Goal: Transaction & Acquisition: Purchase product/service

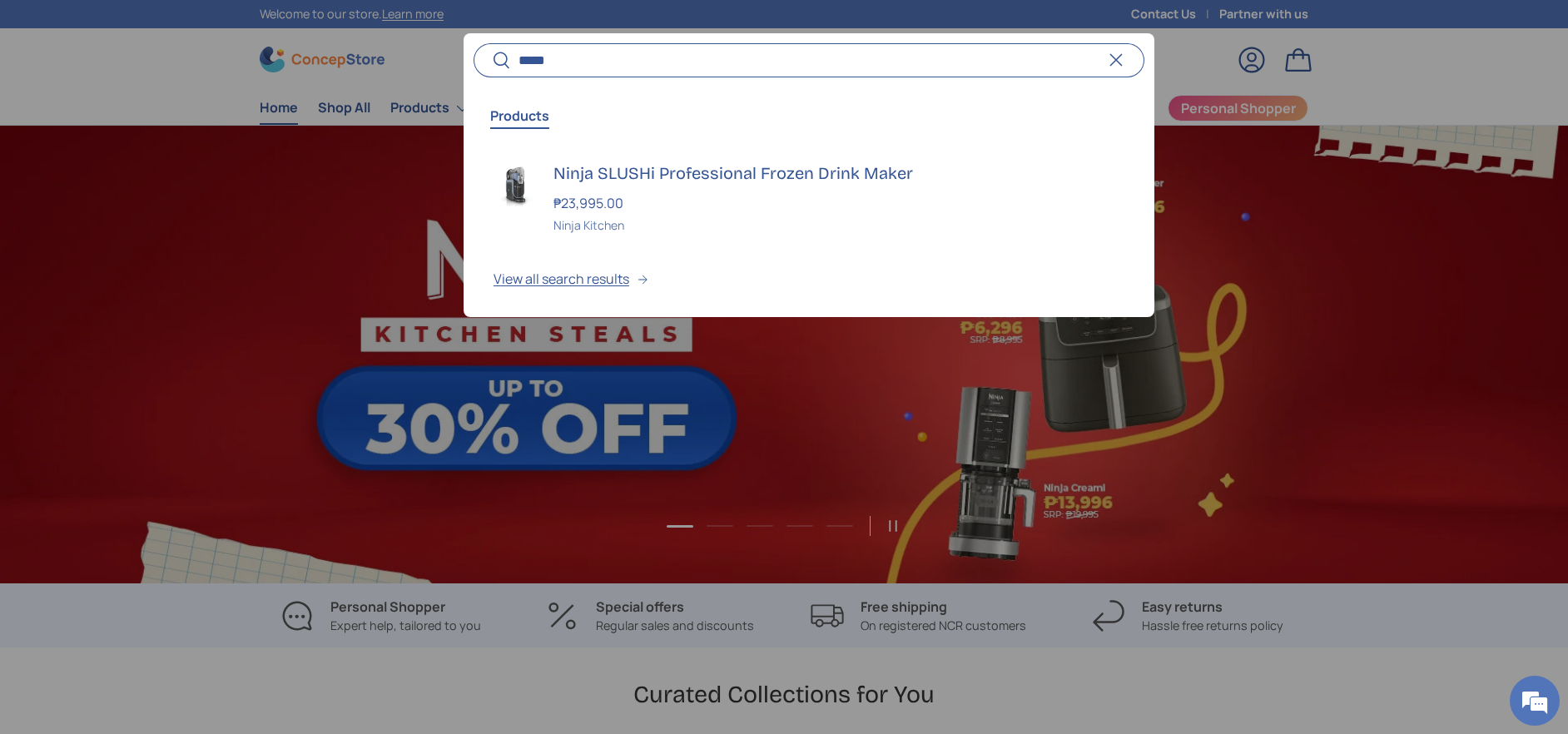
scroll to position [0, 1568]
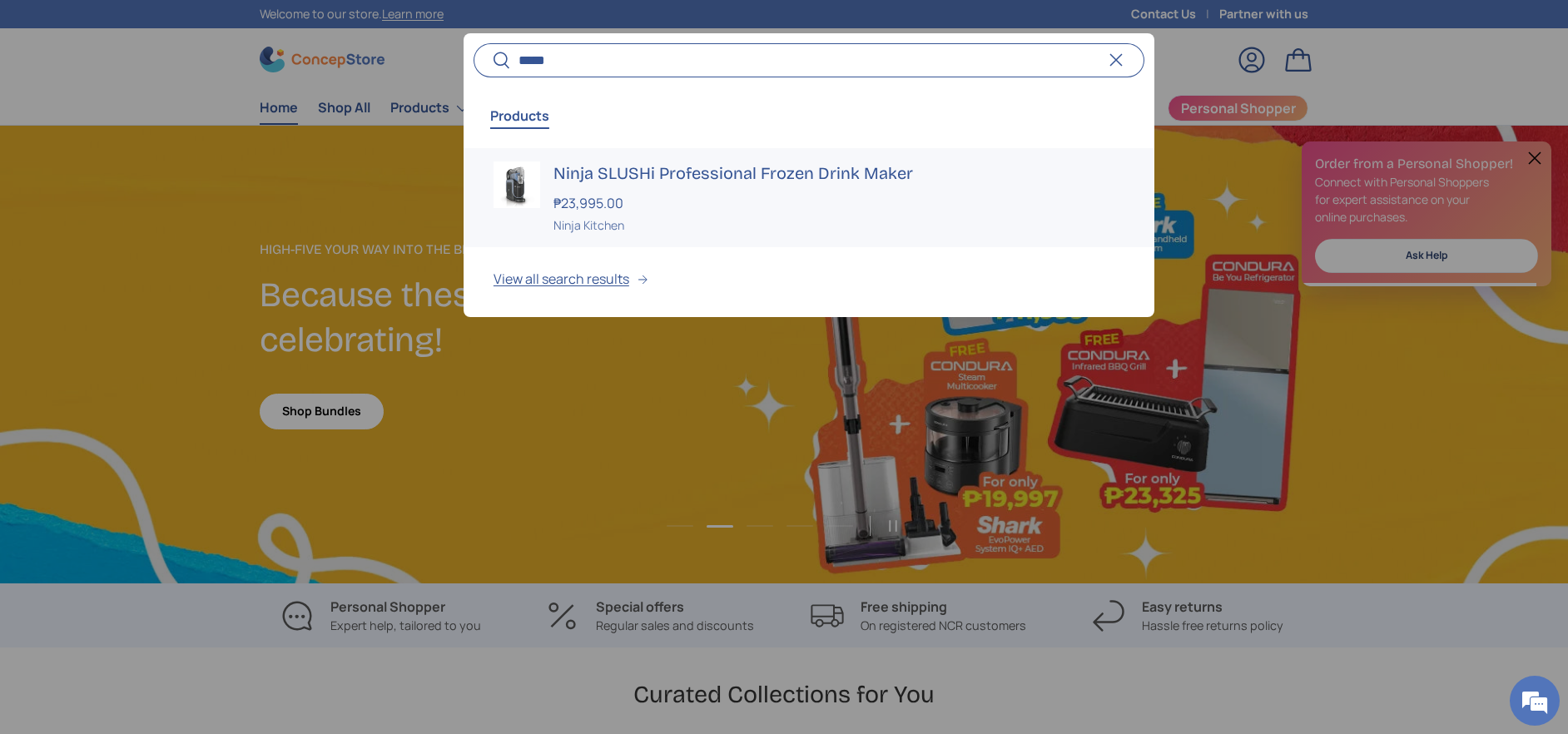
type input "*****"
click at [751, 180] on h3 "Ninja SLUSHi Professional Frozen Drink Maker" at bounding box center [838, 173] width 571 height 24
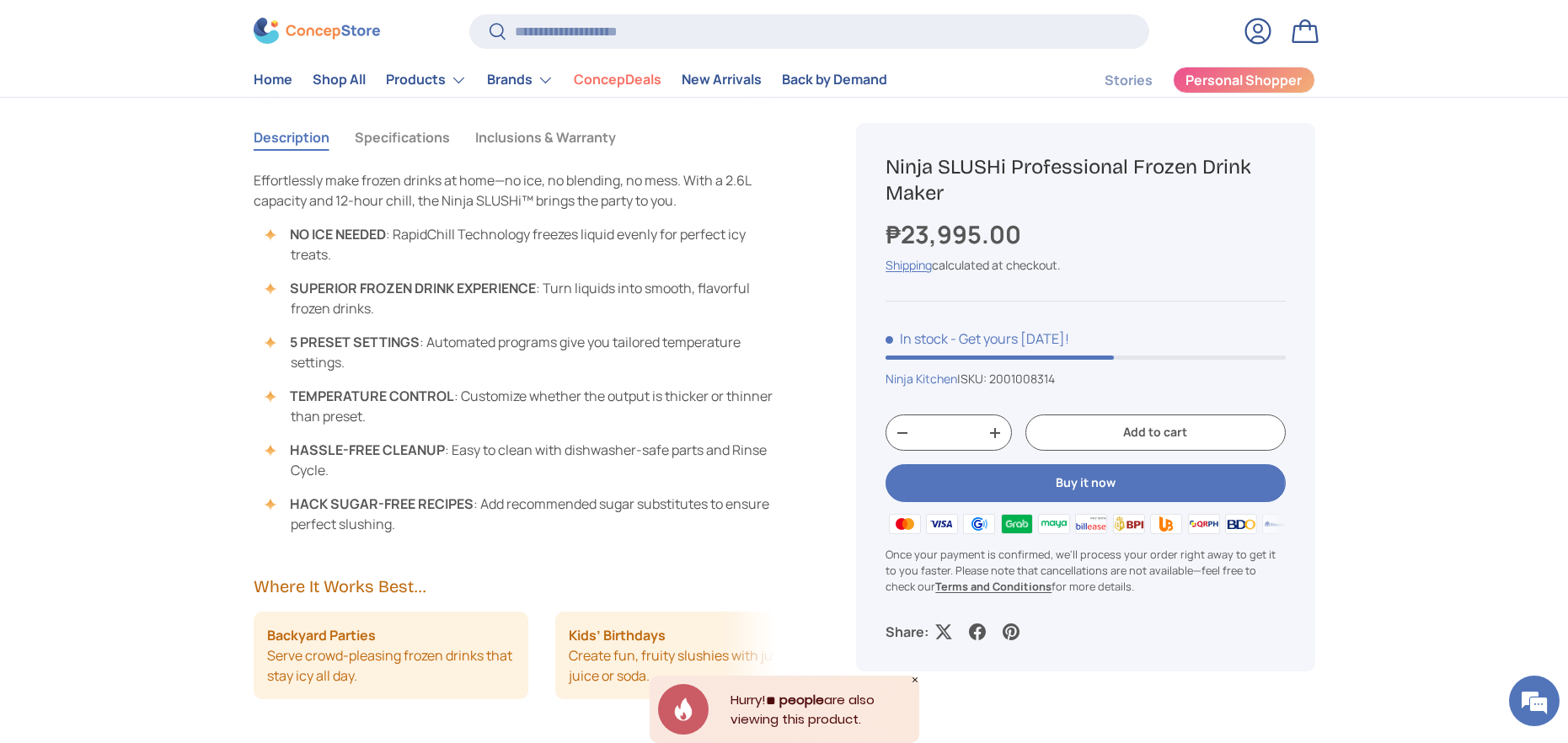
scroll to position [1516, 0]
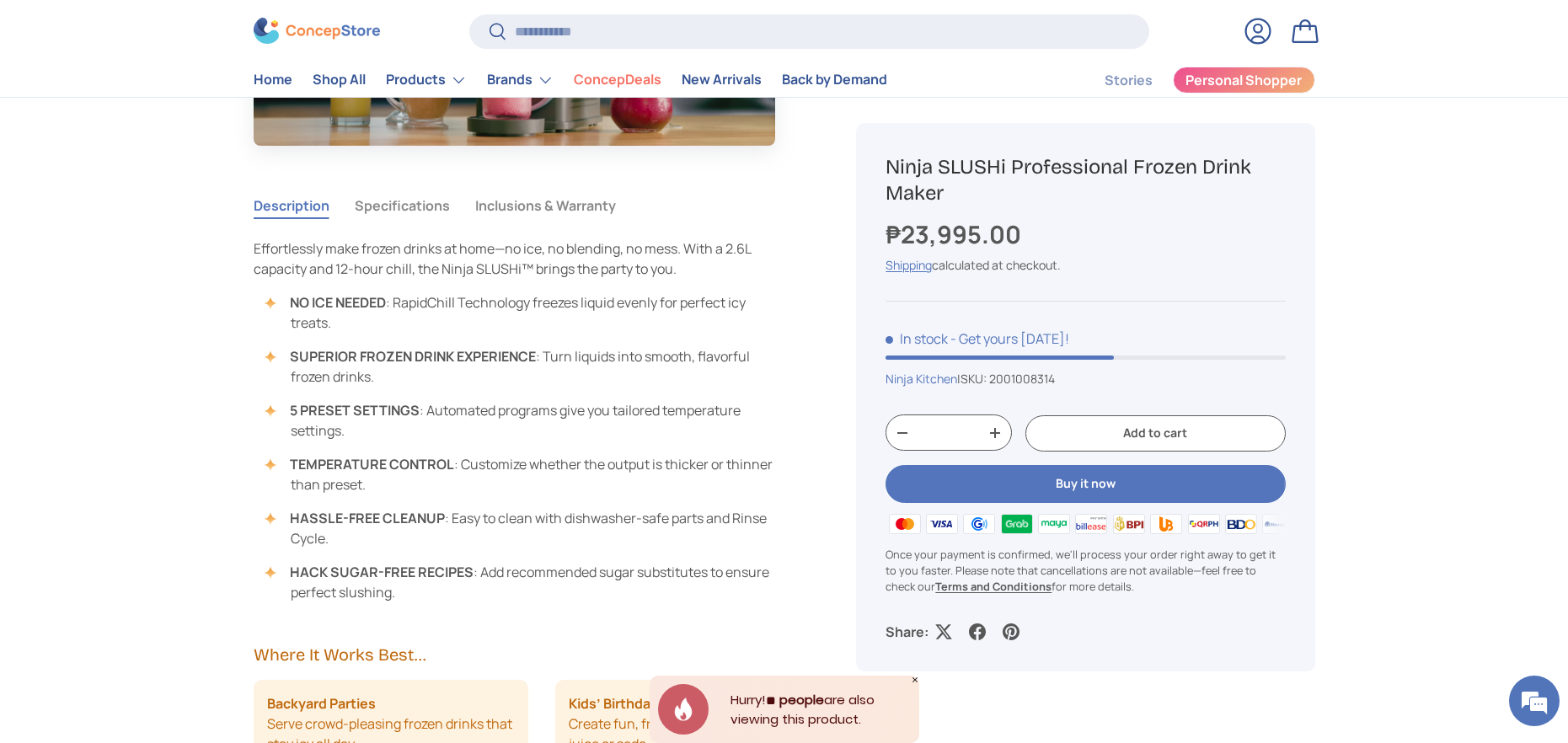
click at [399, 202] on button "Specifications" at bounding box center [402, 206] width 95 height 39
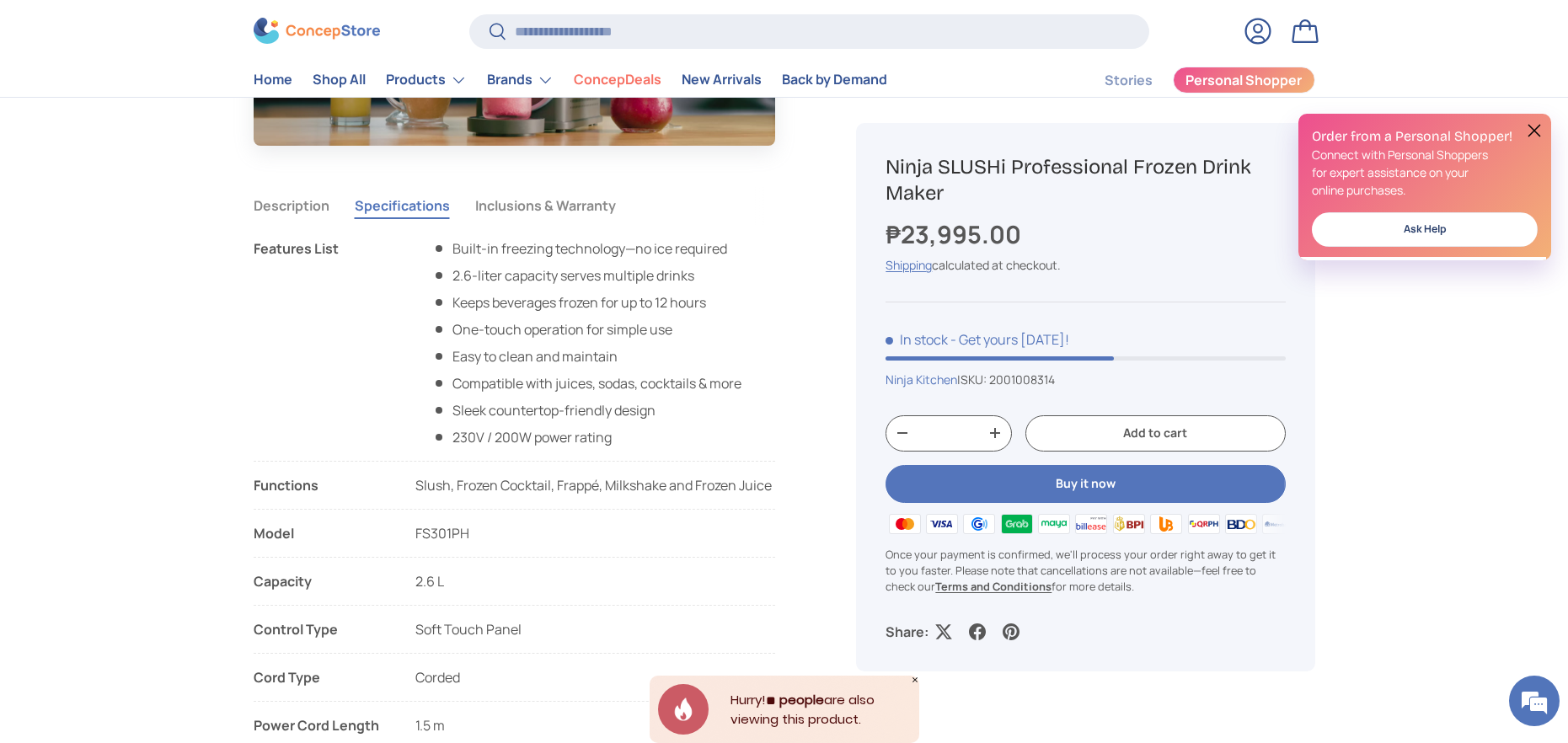
click at [568, 216] on button "Inclusions & Warranty" at bounding box center [544, 206] width 140 height 39
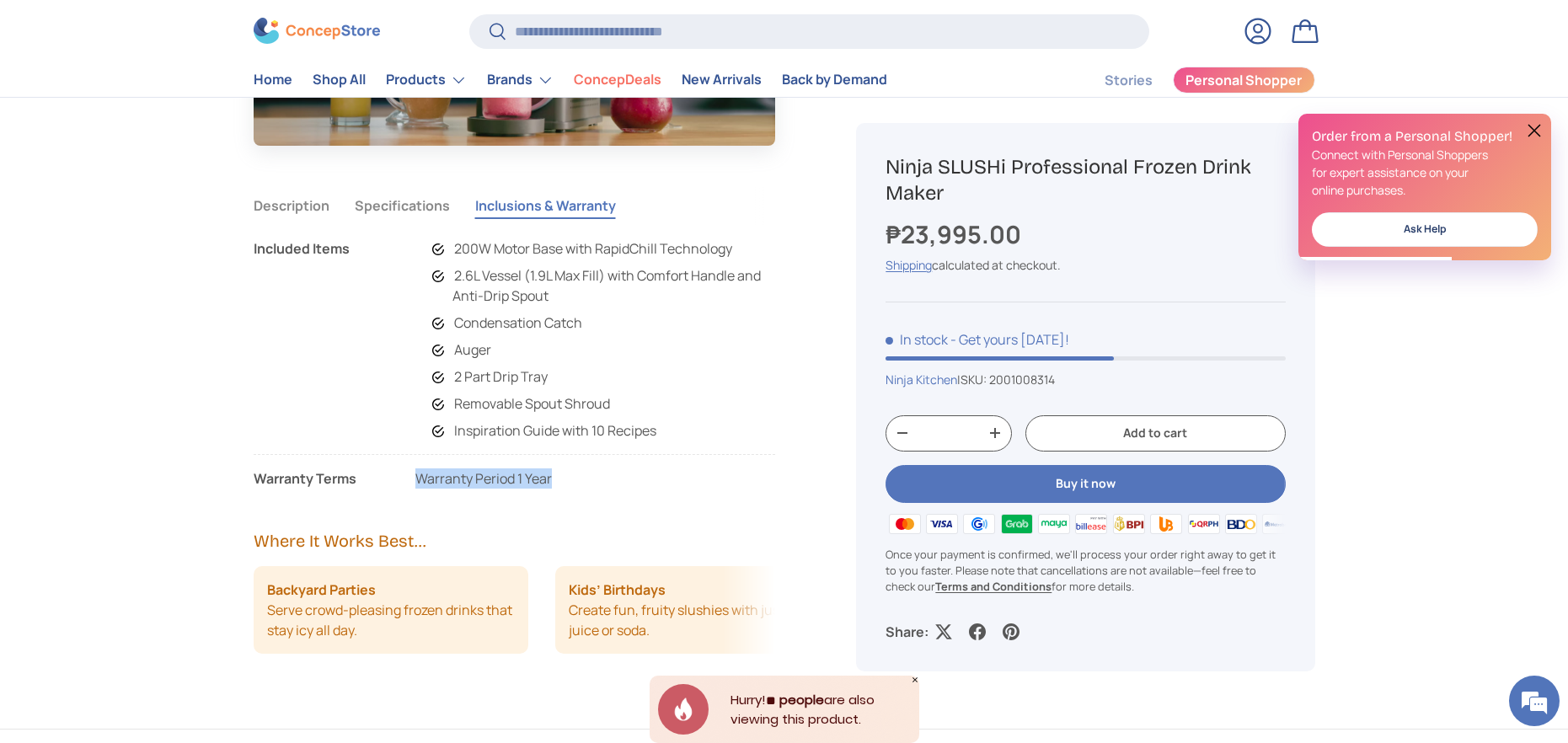
drag, startPoint x: 589, startPoint y: 474, endPoint x: 417, endPoint y: 486, distance: 172.4
click at [417, 486] on li "Warranty Terms Warranty Period 1 Year" at bounding box center [514, 478] width 522 height 20
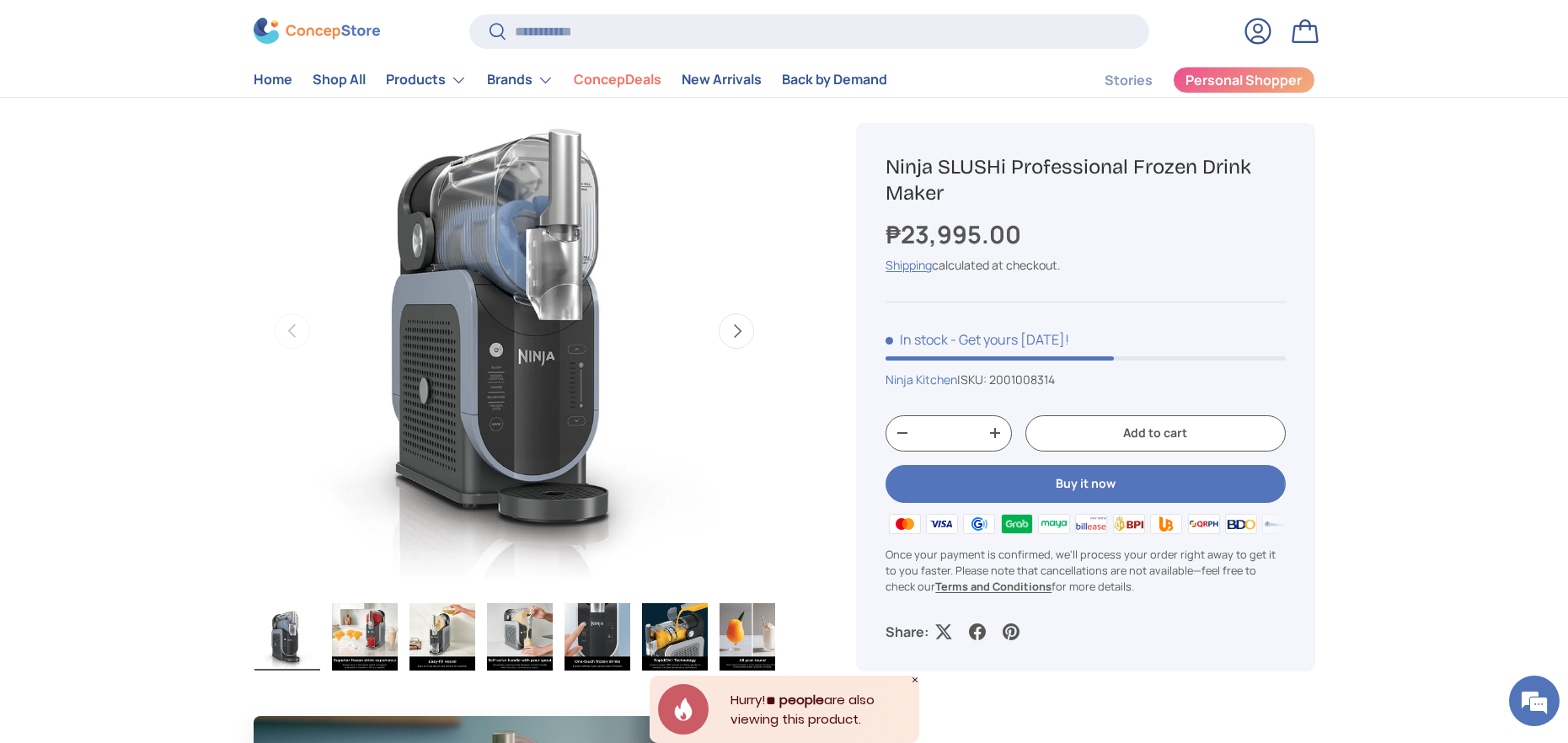
scroll to position [632, 0]
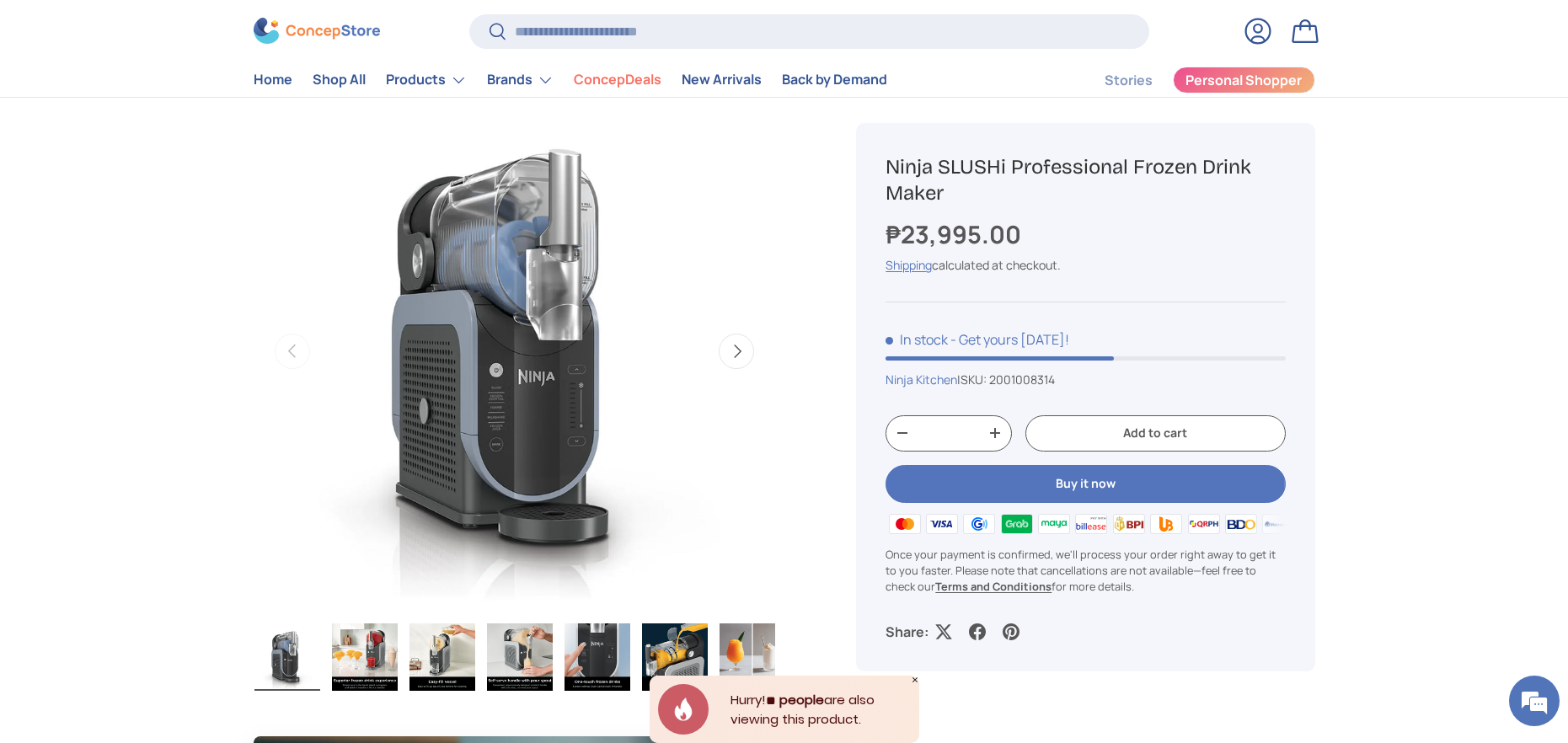
drag, startPoint x: 580, startPoint y: 217, endPoint x: 266, endPoint y: 258, distance: 316.7
click at [642, 215] on img "Gallery Viewer" at bounding box center [514, 351] width 522 height 522
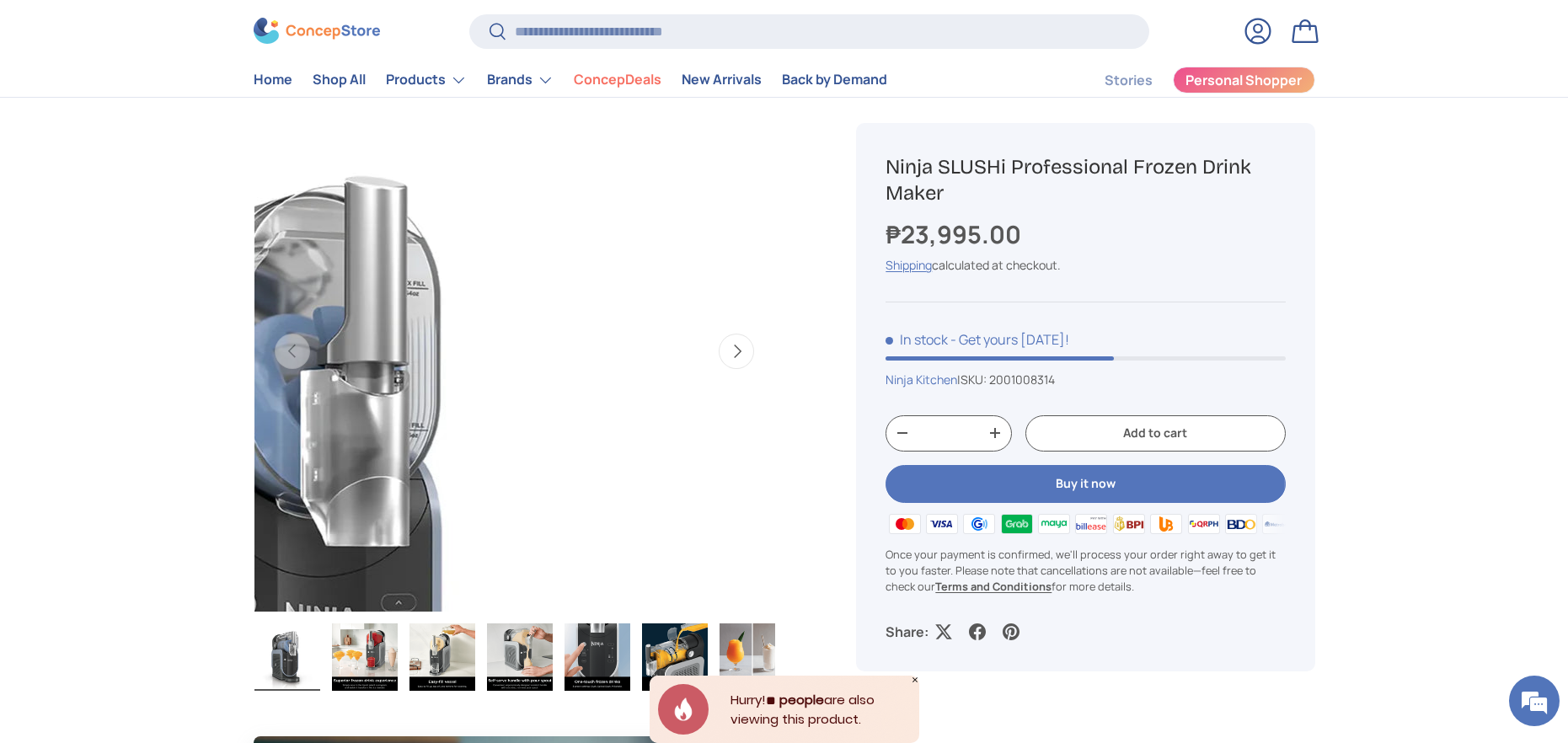
click at [768, 119] on img "Gallery Viewer" at bounding box center [514, 351] width 522 height 522
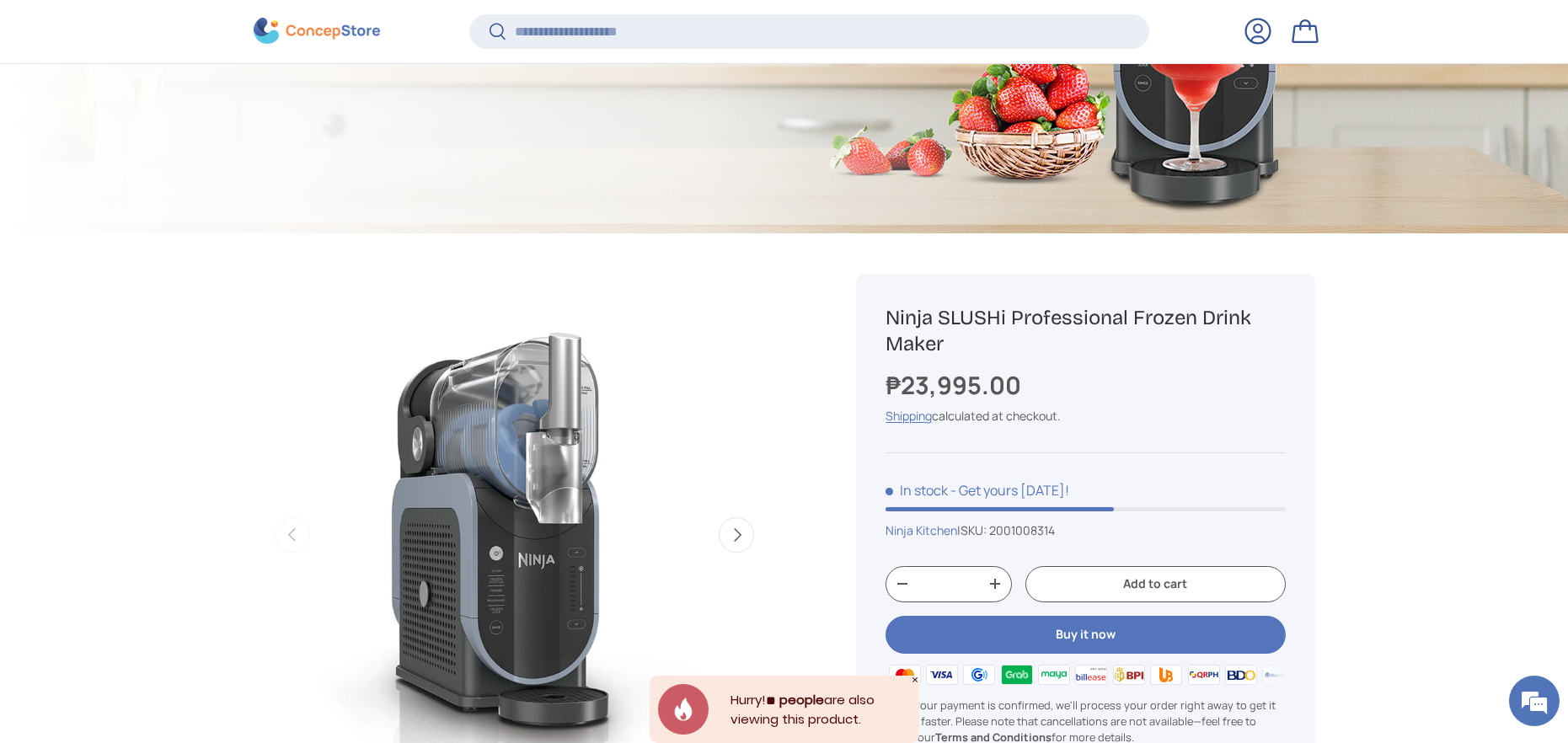
scroll to position [502, 0]
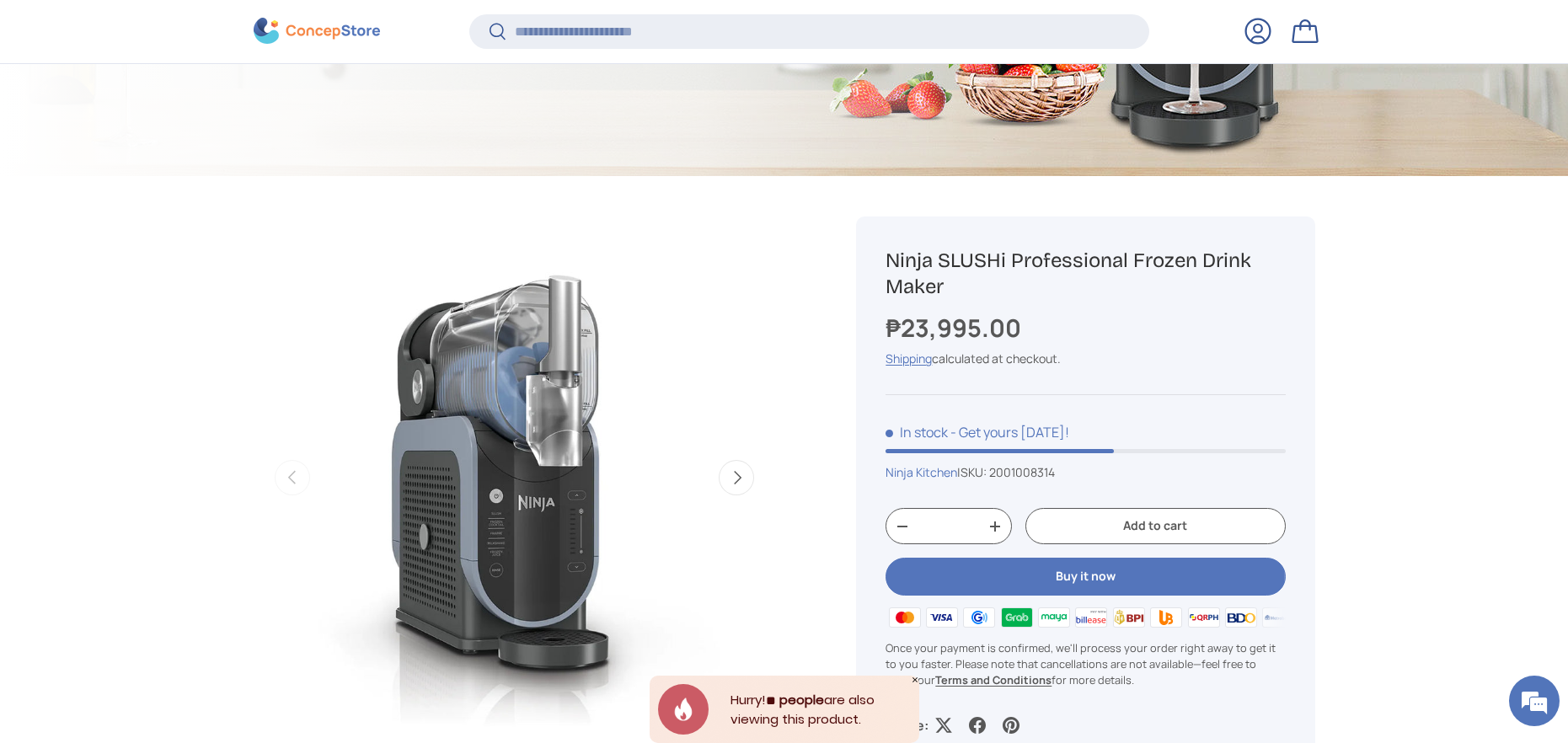
drag, startPoint x: 759, startPoint y: 248, endPoint x: 1381, endPoint y: 318, distance: 625.9
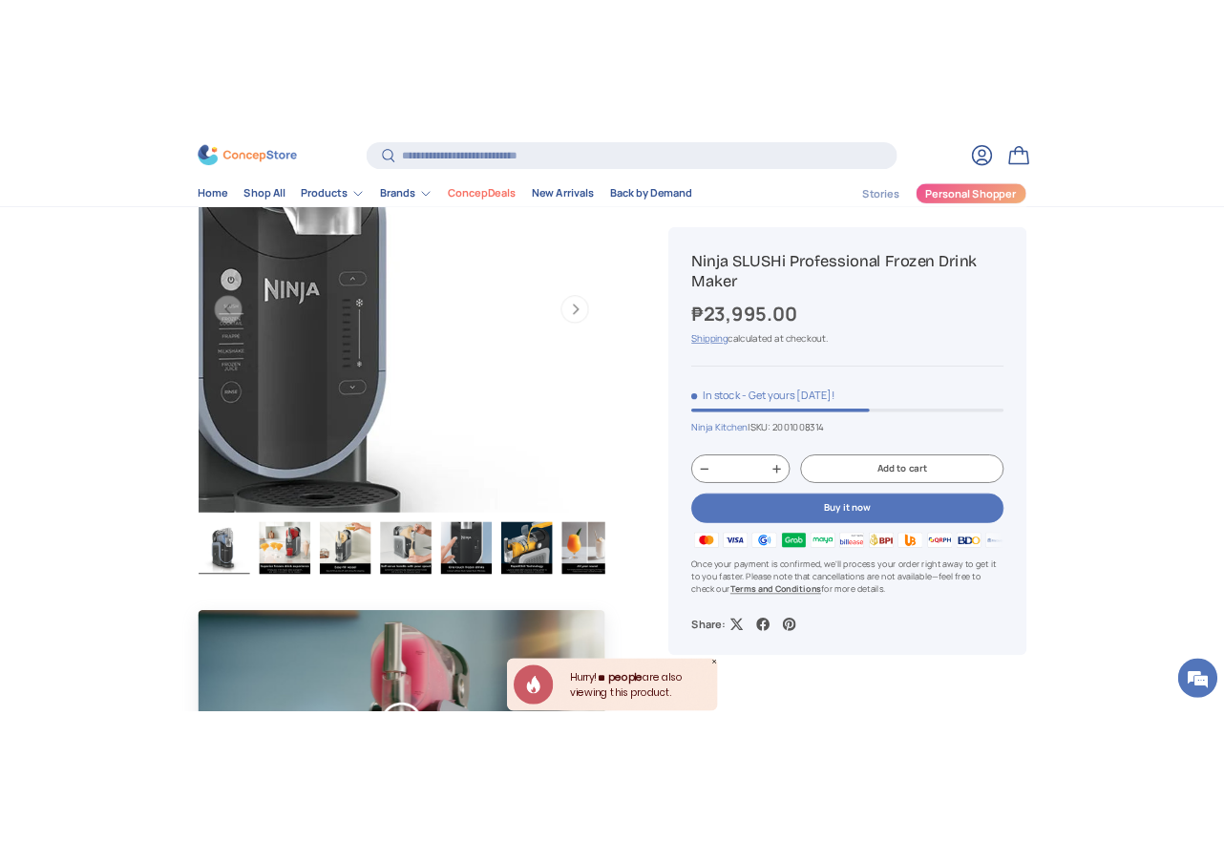
scroll to position [716, 0]
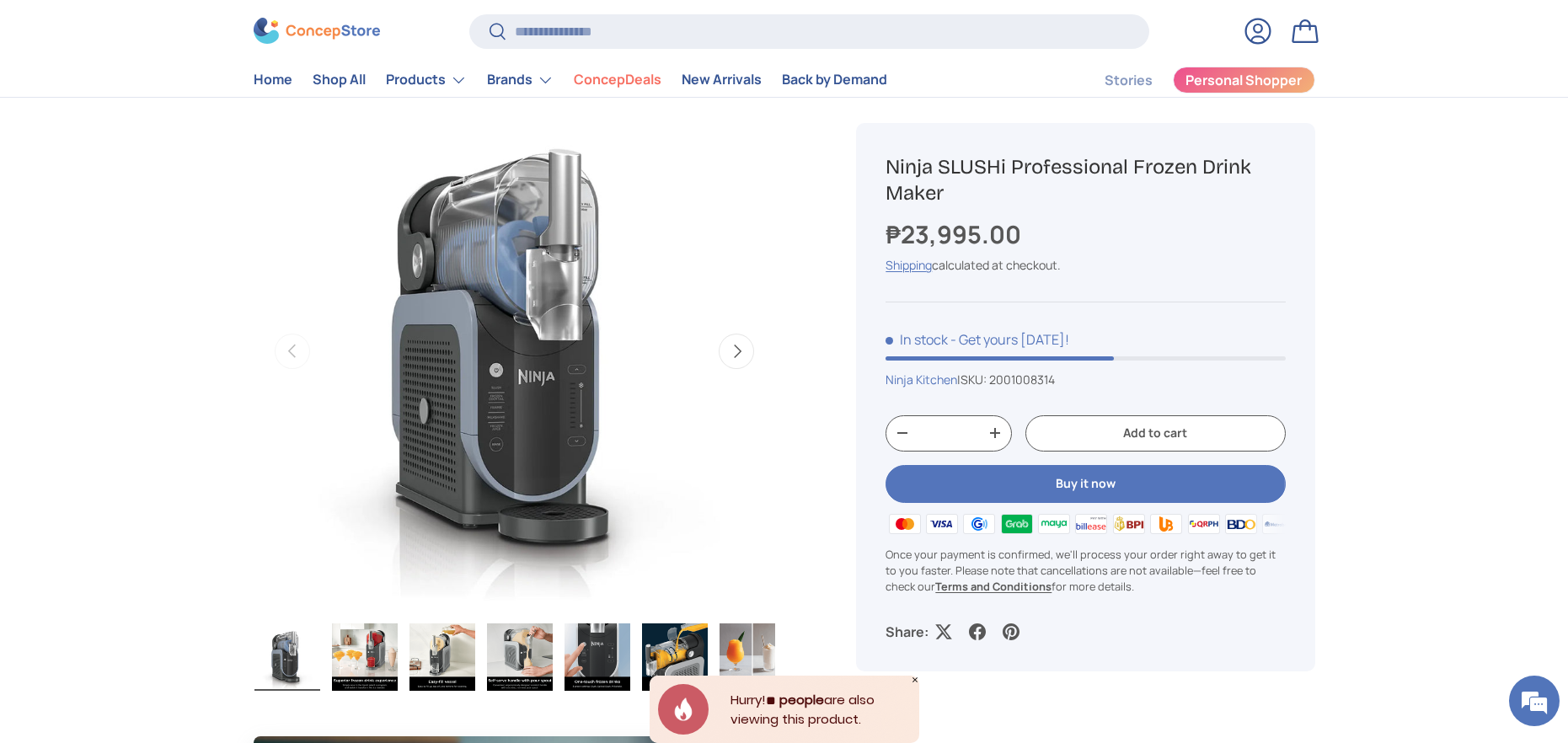
drag, startPoint x: 587, startPoint y: 221, endPoint x: 1377, endPoint y: 475, distance: 829.8
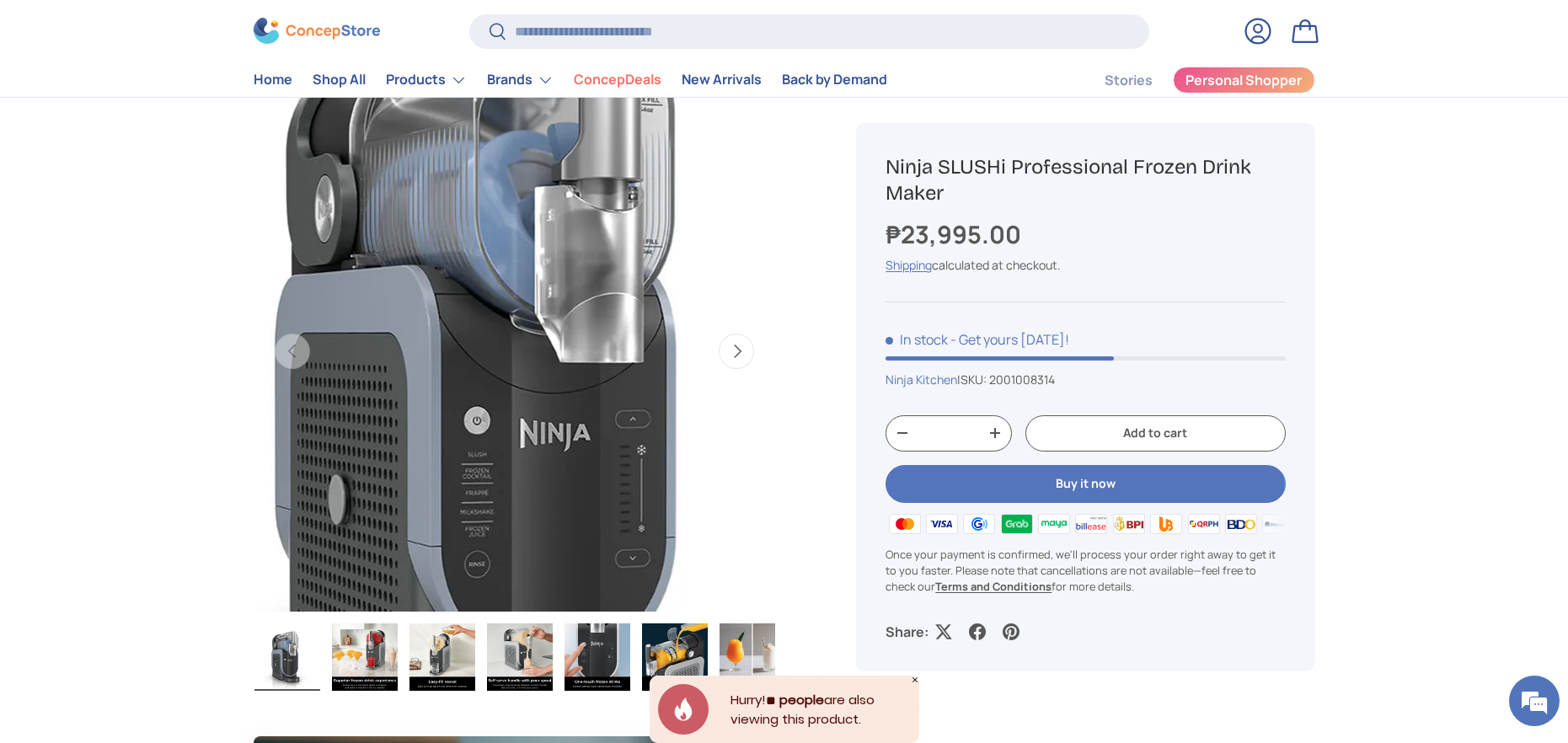
click at [515, 314] on img "Gallery Viewer" at bounding box center [514, 351] width 522 height 522
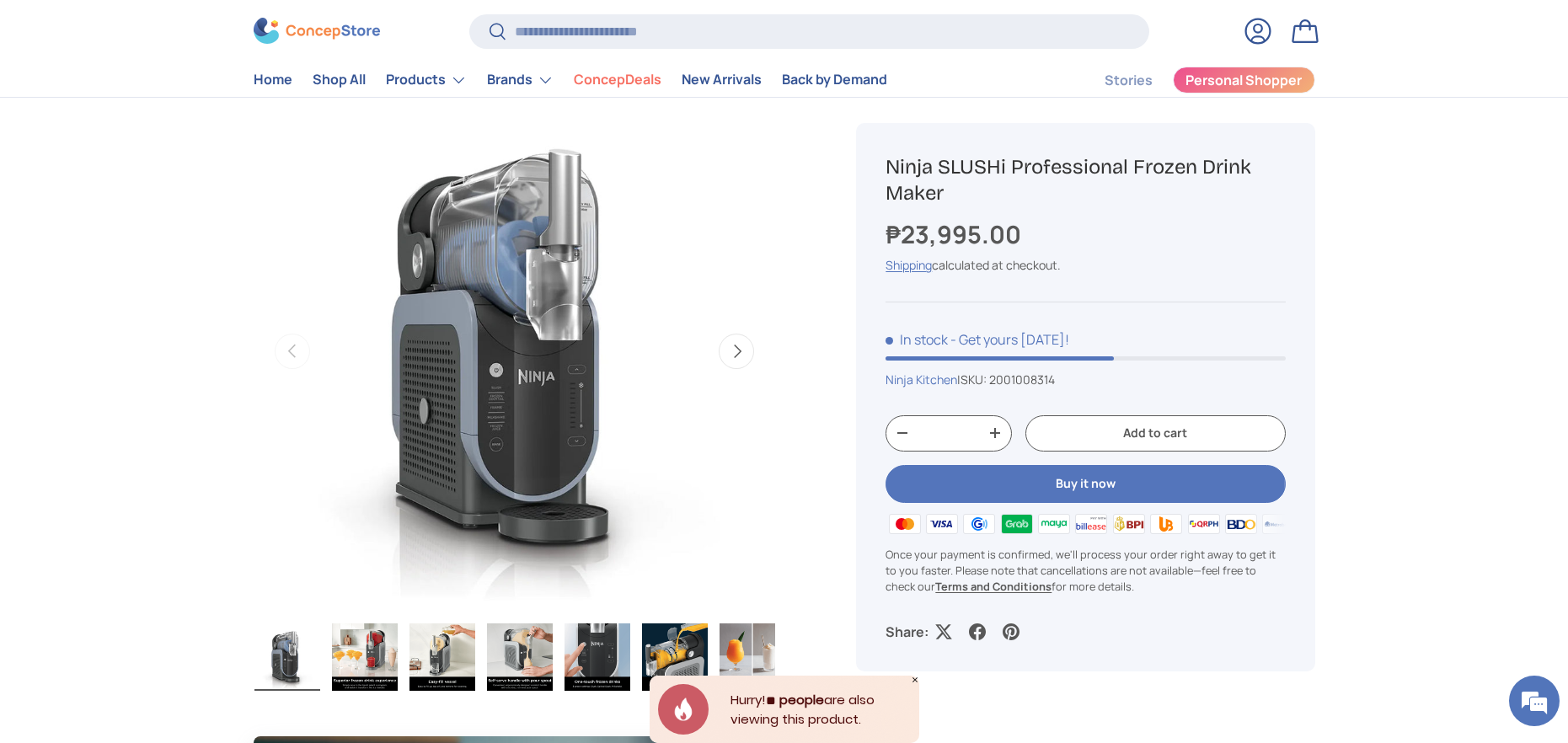
drag, startPoint x: 688, startPoint y: 204, endPoint x: 1469, endPoint y: 322, distance: 789.9
